Goal: Navigation & Orientation: Find specific page/section

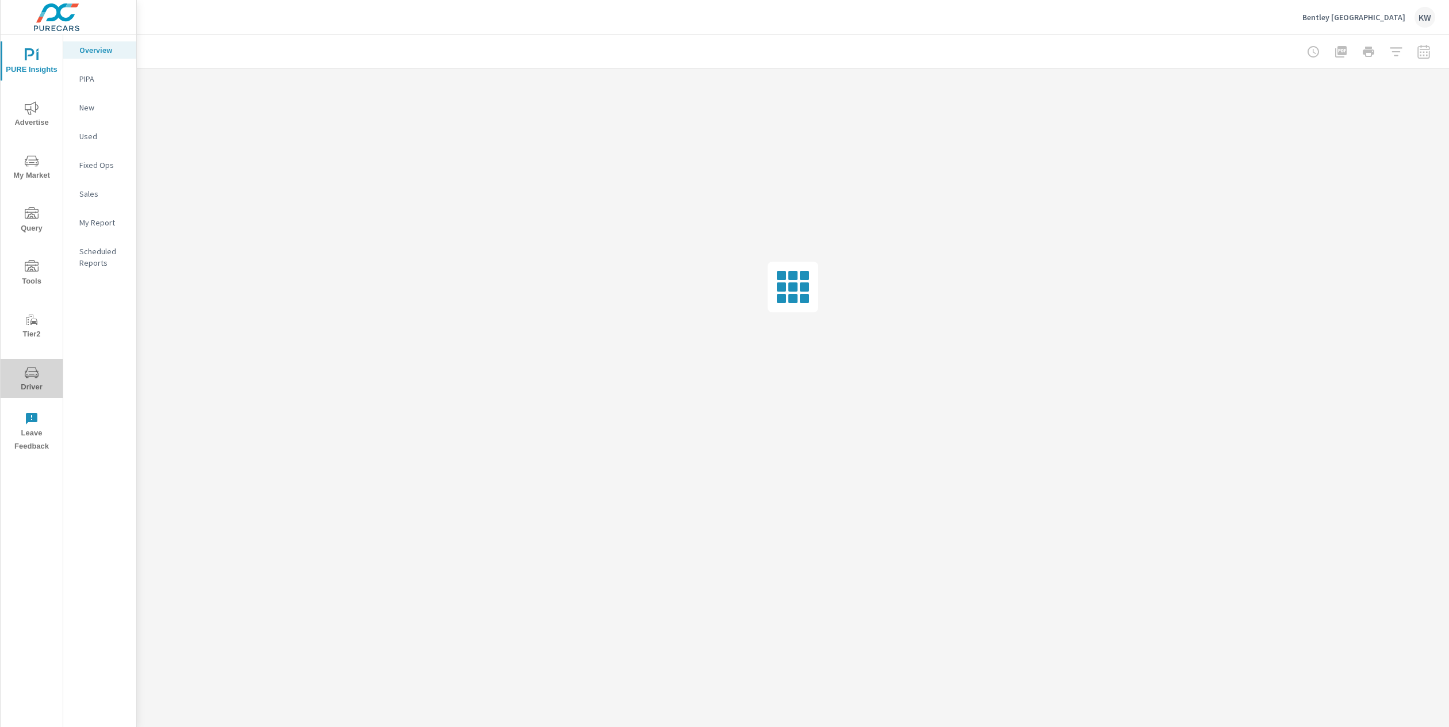
click at [32, 384] on span "Driver" at bounding box center [31, 380] width 55 height 28
click at [107, 172] on p "Feed Resolver" at bounding box center [103, 182] width 48 height 23
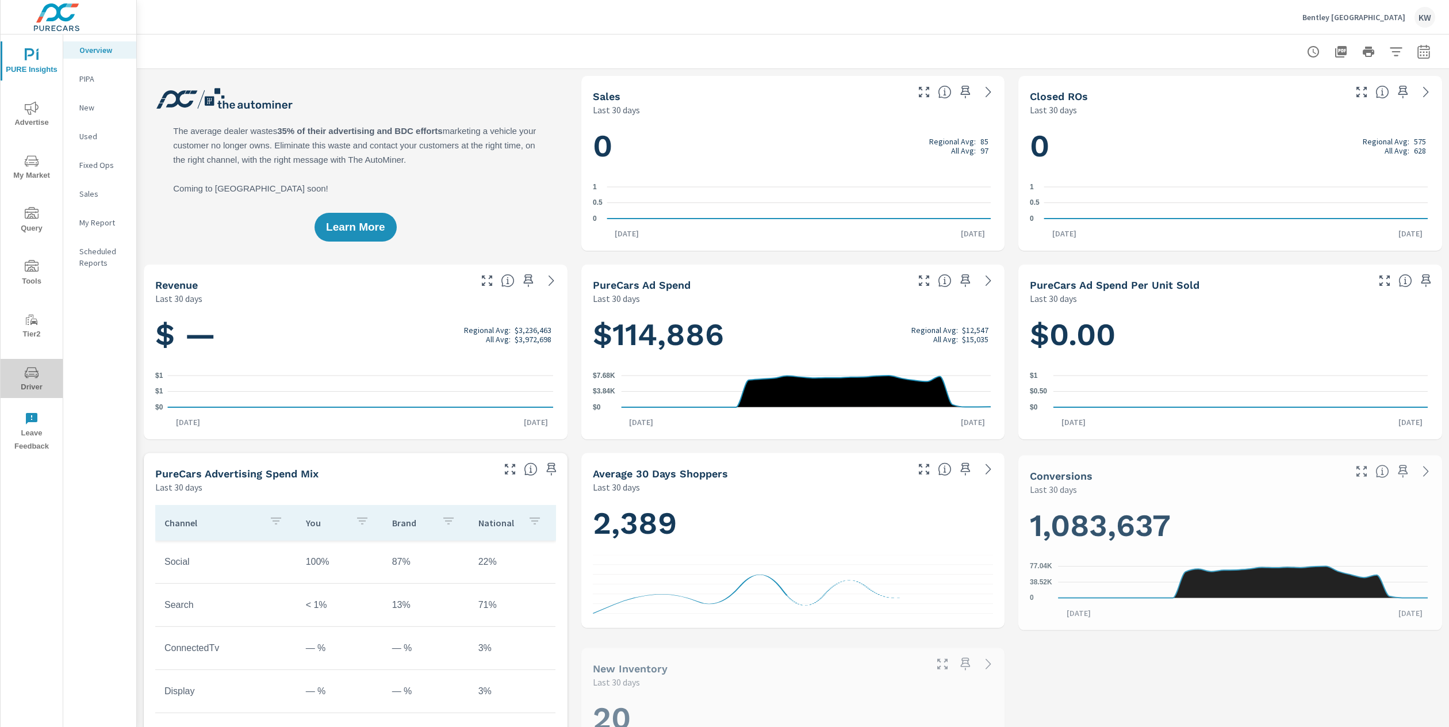
click at [32, 376] on icon "nav menu" at bounding box center [32, 373] width 14 height 14
